Goal: Task Accomplishment & Management: Manage account settings

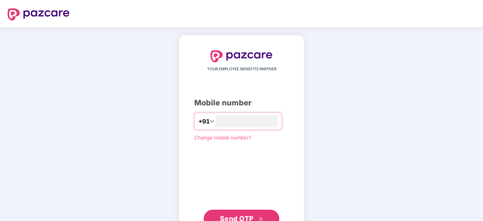
type input "**********"
click at [242, 212] on button "Send OTP" at bounding box center [242, 219] width 76 height 18
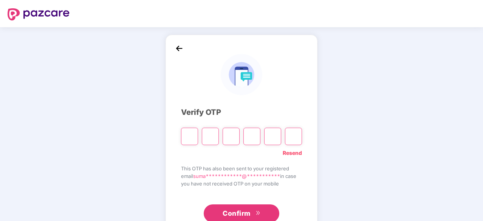
type input "*"
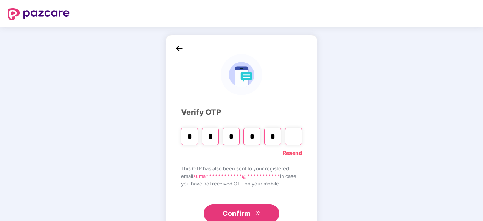
type input "*"
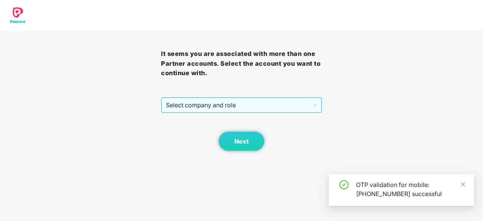
click at [269, 104] on span "Select company and role" at bounding box center [241, 105] width 151 height 14
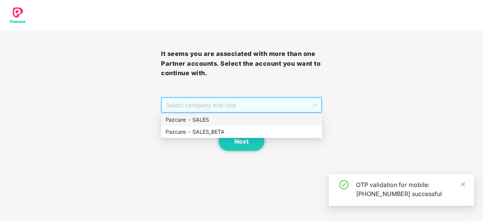
click at [224, 121] on div "Pazcare - SALES" at bounding box center [241, 120] width 152 height 8
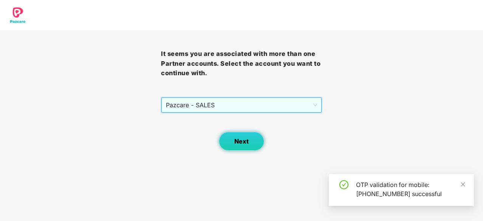
click at [241, 141] on span "Next" at bounding box center [241, 141] width 14 height 7
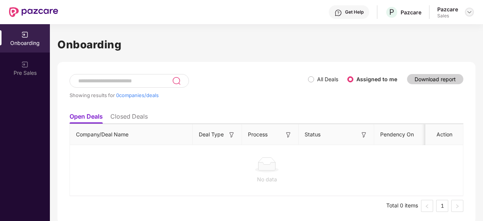
click at [469, 11] on img at bounding box center [469, 12] width 6 height 6
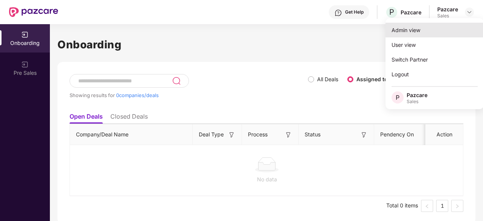
click at [409, 29] on div "Admin view" at bounding box center [434, 30] width 98 height 15
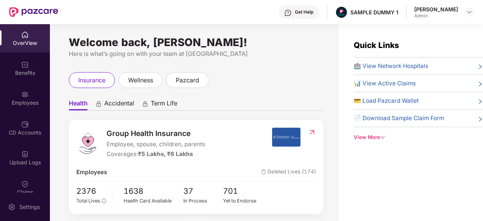
click at [13, 48] on div "OverView" at bounding box center [25, 38] width 50 height 28
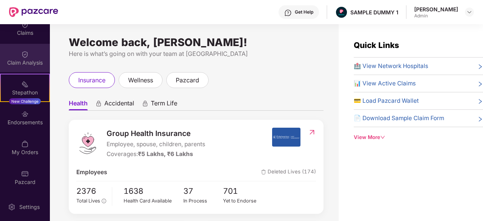
click at [23, 51] on img at bounding box center [25, 55] width 8 height 8
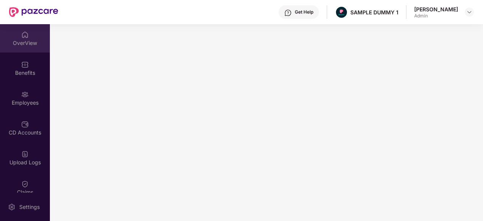
click at [17, 48] on div "OverView" at bounding box center [25, 38] width 50 height 28
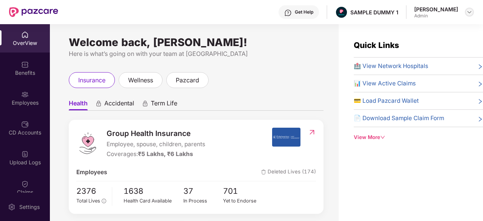
click at [467, 12] on img at bounding box center [469, 12] width 6 height 6
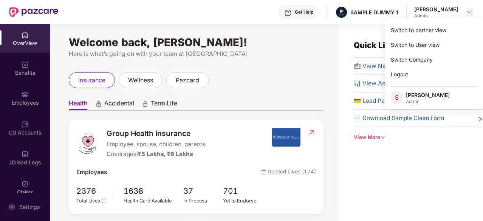
click at [307, 46] on div "Welcome back, Sumanraj Acharya! Here is what’s going on with your team at Pazca…" at bounding box center [196, 48] width 255 height 19
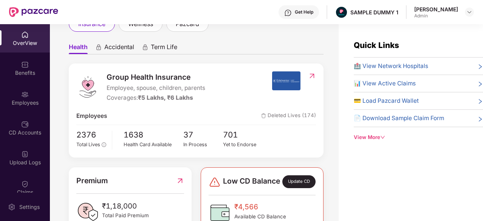
scroll to position [56, 0]
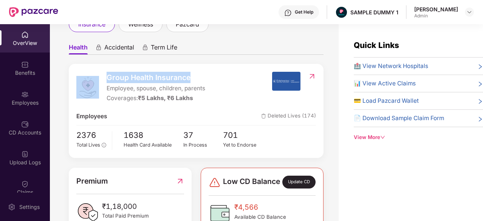
drag, startPoint x: 100, startPoint y: 77, endPoint x: 204, endPoint y: 72, distance: 103.2
click at [204, 72] on div "Group Health Insurance Employee, spouse, children, parents Coverages: ₹5 Lakhs,…" at bounding box center [173, 87] width 195 height 31
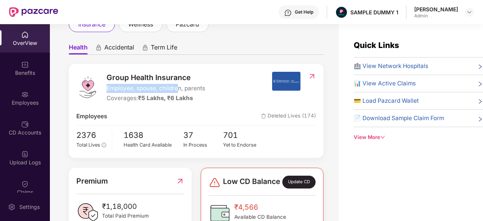
drag, startPoint x: 103, startPoint y: 89, endPoint x: 179, endPoint y: 92, distance: 75.6
click at [179, 92] on div "Group Health Insurance Employee, spouse, children, parents Coverages: ₹5 Lakhs,…" at bounding box center [173, 87] width 195 height 31
drag, startPoint x: 106, startPoint y: 99, endPoint x: 173, endPoint y: 100, distance: 67.2
click at [173, 100] on div "Group Health Insurance Employee, spouse, children, parents Coverages: ₹5 Lakhs,…" at bounding box center [173, 87] width 195 height 31
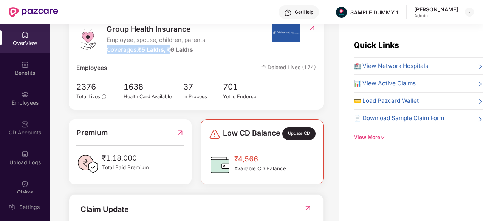
scroll to position [109, 0]
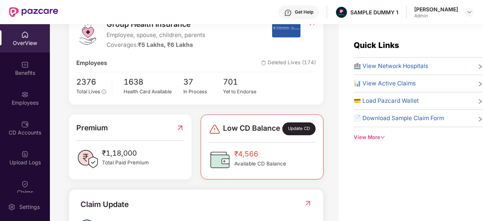
click at [393, 62] on span "🏥 View Network Hospitals" at bounding box center [390, 66] width 74 height 9
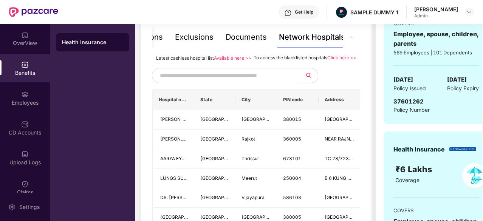
scroll to position [172, 0]
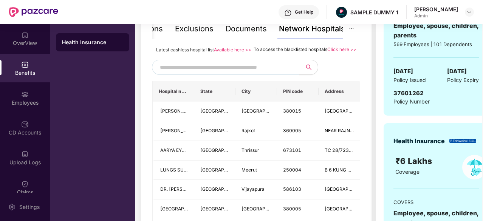
drag, startPoint x: 247, startPoint y: 149, endPoint x: 150, endPoint y: 82, distance: 118.2
click at [211, 73] on input "text" at bounding box center [224, 67] width 129 height 11
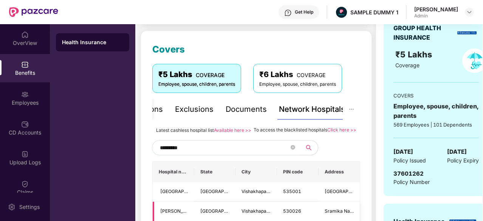
scroll to position [93, 0]
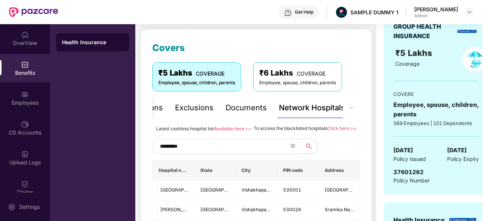
type input "*********"
drag, startPoint x: 252, startPoint y: 129, endPoint x: 327, endPoint y: 128, distance: 74.8
click at [327, 128] on span "To access the blacklisted hospitals" at bounding box center [290, 128] width 74 height 6
click at [249, 105] on div "Documents" at bounding box center [245, 108] width 41 height 12
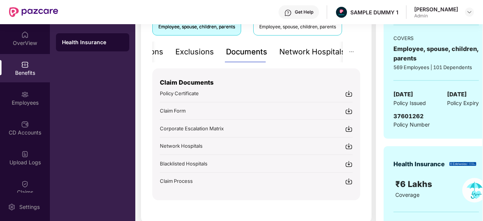
scroll to position [149, 0]
click at [174, 54] on div "Inclusions" at bounding box center [170, 52] width 36 height 12
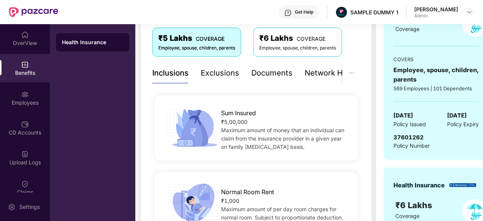
scroll to position [128, 0]
click at [218, 79] on div "Exclusions" at bounding box center [220, 72] width 39 height 21
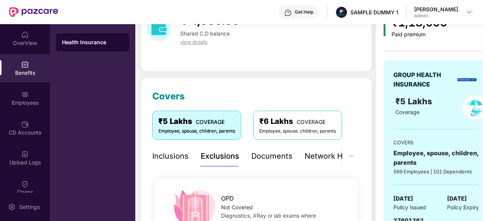
scroll to position [24, 0]
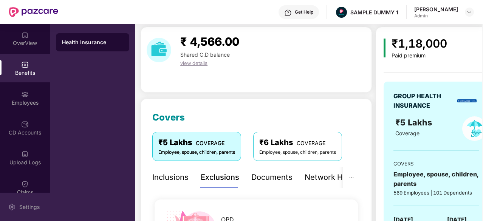
click at [23, 206] on div "Settings" at bounding box center [29, 207] width 25 height 8
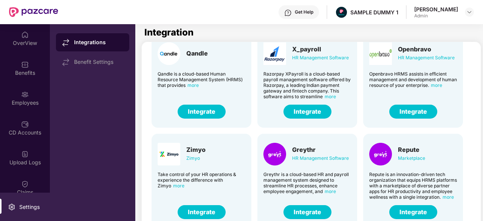
scroll to position [130, 0]
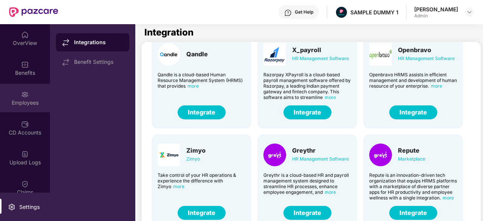
click at [15, 96] on div "Employees" at bounding box center [25, 98] width 50 height 28
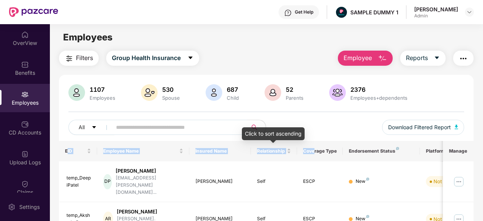
drag, startPoint x: 68, startPoint y: 148, endPoint x: 314, endPoint y: 145, distance: 246.2
click at [314, 145] on tr "EID Employee Name Insured Name Relationship Coverage Type Endorsement Status Pl…" at bounding box center [304, 151] width 491 height 20
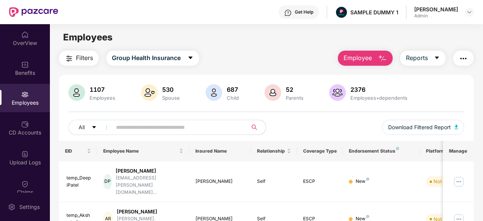
click at [339, 136] on div "All Download Filtered Report" at bounding box center [265, 130] width 395 height 21
drag, startPoint x: 333, startPoint y: 41, endPoint x: 392, endPoint y: 61, distance: 62.8
click at [392, 61] on main "Employees Filters Group Health Insurance Employee Reports 1107 Employees 530 Sp…" at bounding box center [266, 134] width 432 height 221
click at [367, 62] on span "Employee" at bounding box center [357, 57] width 28 height 9
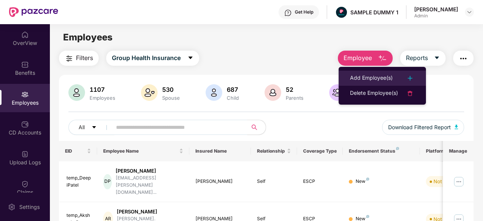
click at [371, 74] on div "Add Employee(s)" at bounding box center [371, 78] width 43 height 9
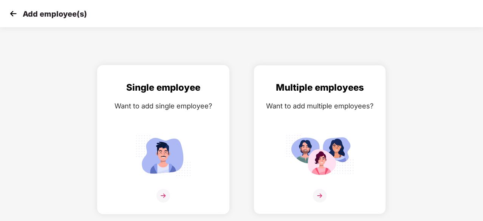
click at [177, 146] on img at bounding box center [163, 155] width 68 height 47
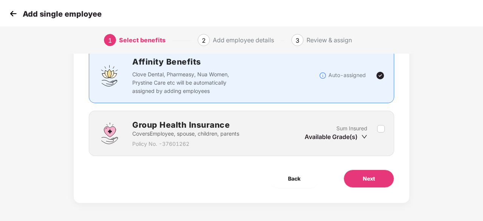
scroll to position [57, 0]
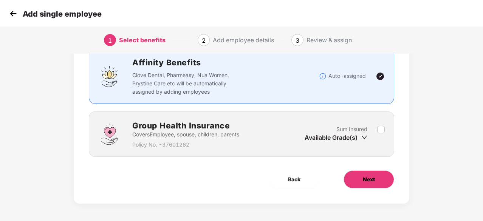
click at [372, 176] on span "Next" at bounding box center [369, 179] width 12 height 8
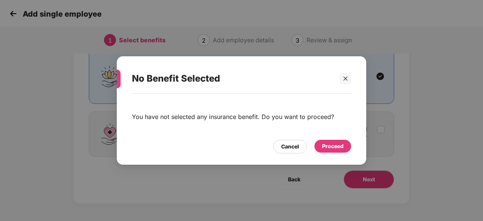
click at [343, 150] on div "Proceed" at bounding box center [333, 146] width 22 height 8
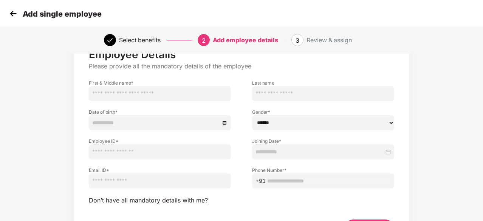
scroll to position [69, 0]
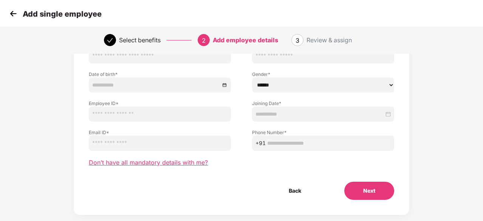
drag, startPoint x: 172, startPoint y: 162, endPoint x: 150, endPoint y: 161, distance: 22.7
click at [150, 161] on span "Don’t have all mandatory details with me?" at bounding box center [148, 163] width 119 height 8
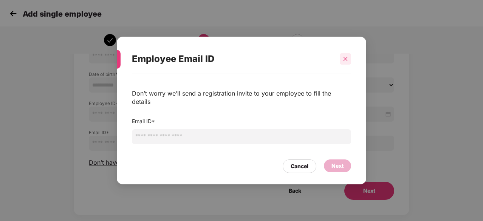
click at [344, 62] on icon "close" at bounding box center [345, 58] width 5 height 5
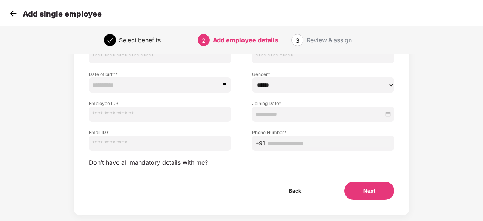
click at [13, 14] on img at bounding box center [13, 13] width 11 height 11
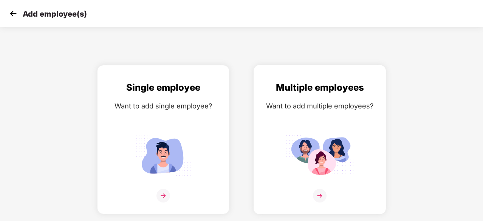
click at [292, 148] on img at bounding box center [319, 155] width 68 height 47
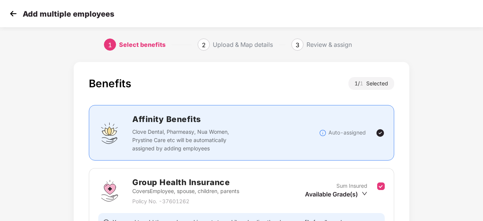
scroll to position [83, 0]
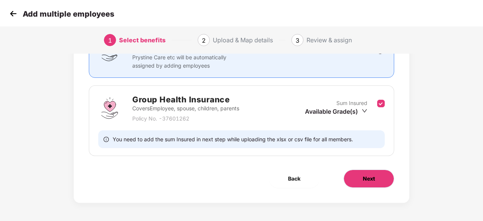
click at [362, 174] on button "Next" at bounding box center [368, 179] width 51 height 18
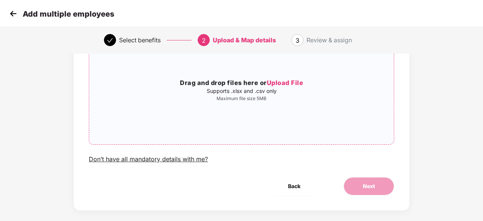
scroll to position [73, 0]
click at [14, 17] on img at bounding box center [13, 13] width 11 height 11
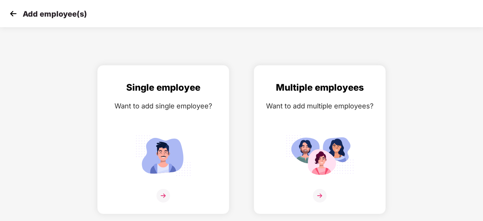
click at [14, 17] on img at bounding box center [13, 13] width 11 height 11
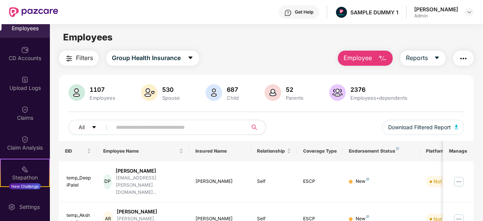
scroll to position [94, 0]
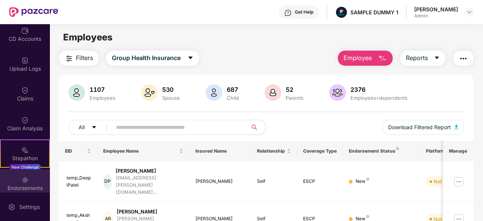
click at [22, 184] on div "Endorsements" at bounding box center [25, 188] width 50 height 8
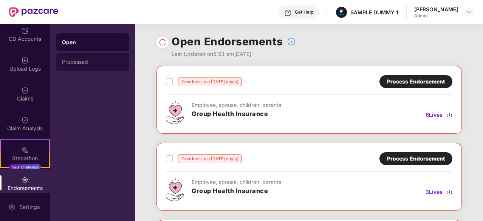
click at [99, 65] on div "Processed" at bounding box center [92, 62] width 73 height 18
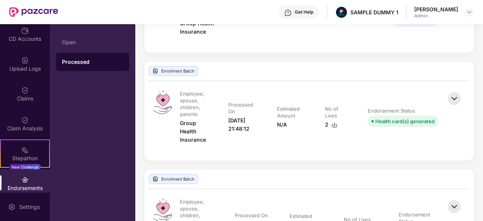
scroll to position [460, 0]
click at [456, 93] on img at bounding box center [454, 99] width 17 height 17
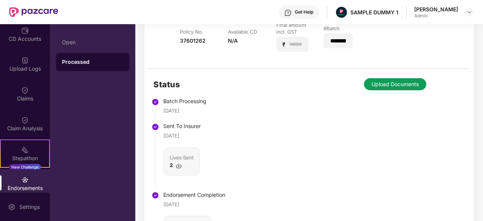
scroll to position [621, 0]
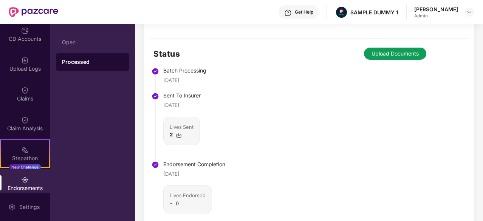
drag, startPoint x: 211, startPoint y: 76, endPoint x: 162, endPoint y: 70, distance: 49.8
click at [162, 70] on li "Batch Processing [DATE]" at bounding box center [189, 81] width 72 height 25
drag, startPoint x: 206, startPoint y: 173, endPoint x: 155, endPoint y: 170, distance: 51.4
click at [155, 170] on li "Endorsement Completion [DATE] Lives Endorsed - 0" at bounding box center [189, 197] width 72 height 68
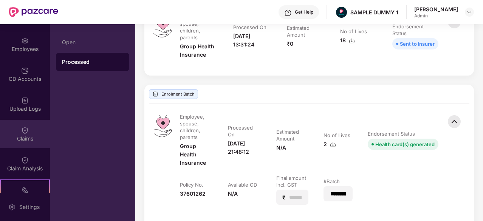
scroll to position [30, 0]
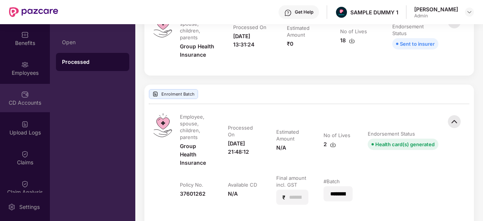
click at [24, 101] on div "CD Accounts" at bounding box center [25, 103] width 50 height 8
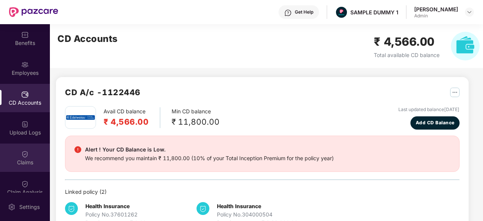
click at [23, 159] on div "Claims" at bounding box center [25, 163] width 50 height 8
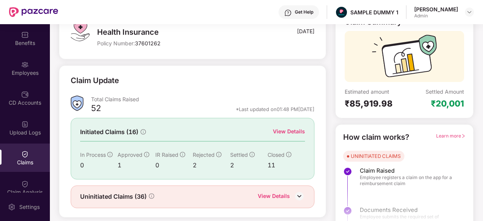
scroll to position [60, 0]
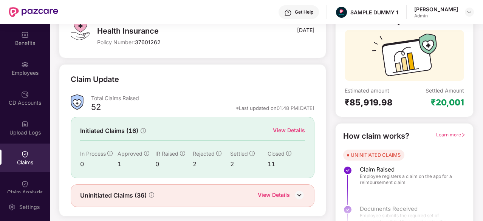
click at [292, 130] on div "View Details" at bounding box center [289, 130] width 32 height 8
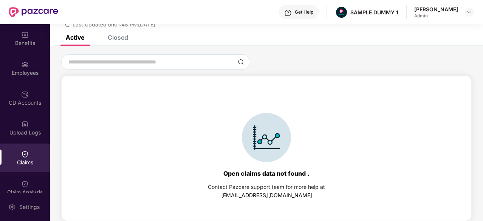
scroll to position [32, 0]
click at [124, 40] on div "Closed" at bounding box center [118, 38] width 20 height 8
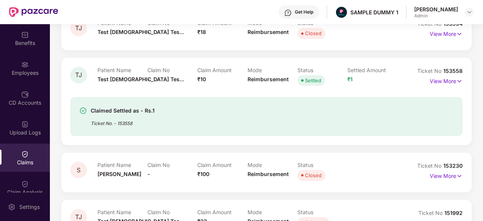
scroll to position [145, 0]
click at [436, 80] on p "View More" at bounding box center [445, 80] width 33 height 10
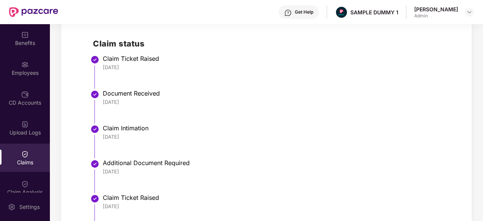
scroll to position [322, 0]
drag, startPoint x: 139, startPoint y: 66, endPoint x: 103, endPoint y: 65, distance: 36.3
click at [103, 65] on div "[DATE]" at bounding box center [279, 67] width 352 height 7
drag, startPoint x: 145, startPoint y: 108, endPoint x: 101, endPoint y: 97, distance: 44.7
click at [101, 97] on li "Document Received [DATE]" at bounding box center [274, 110] width 362 height 35
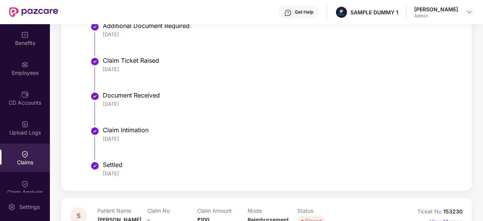
scroll to position [459, 0]
click at [144, 130] on div "Claim Intimation" at bounding box center [279, 131] width 352 height 8
drag, startPoint x: 143, startPoint y: 137, endPoint x: 101, endPoint y: 134, distance: 42.8
click at [101, 134] on li "Claim Intimation [DATE]" at bounding box center [274, 146] width 362 height 35
drag, startPoint x: 141, startPoint y: 168, endPoint x: 97, endPoint y: 175, distance: 45.0
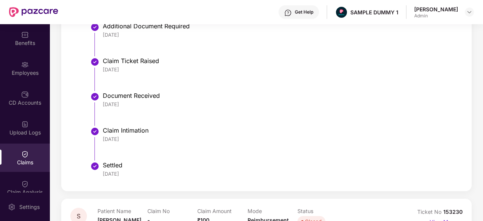
click at [97, 175] on li "Settled [DATE]" at bounding box center [274, 173] width 362 height 18
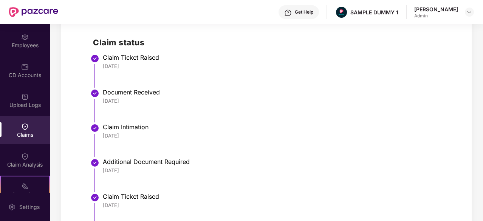
scroll to position [57, 0]
click at [31, 163] on div "Claim Analysis" at bounding box center [25, 165] width 50 height 8
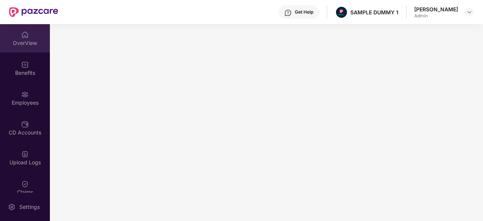
click at [27, 43] on div "OverView" at bounding box center [25, 43] width 50 height 8
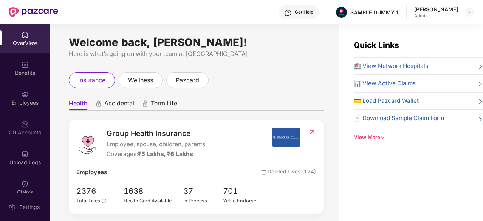
click at [303, 12] on div "Get Help" at bounding box center [304, 12] width 19 height 6
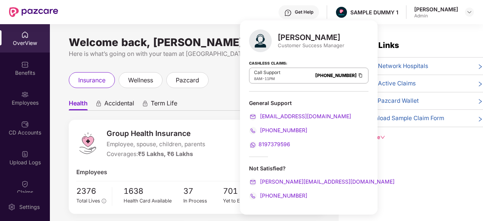
click at [379, 31] on div "Quick Links 🏥 View Network Hospitals 📊 View Active Claims 💳 Load Pazcard Wallet…" at bounding box center [410, 134] width 144 height 221
